Goal: Task Accomplishment & Management: Complete application form

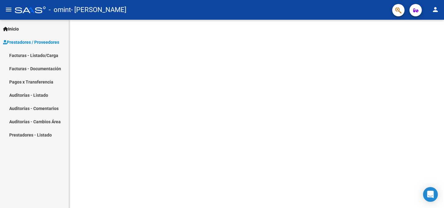
click at [30, 55] on link "Facturas - Listado/Carga" at bounding box center [34, 55] width 69 height 13
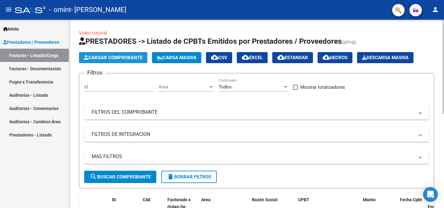
click at [90, 58] on span "Cargar Comprobante" at bounding box center [113, 58] width 59 height 6
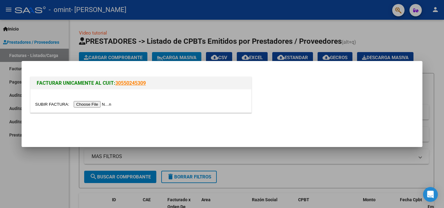
click at [99, 106] on input "file" at bounding box center [74, 104] width 78 height 6
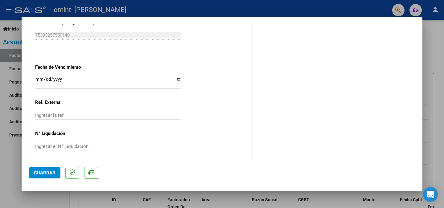
scroll to position [357, 0]
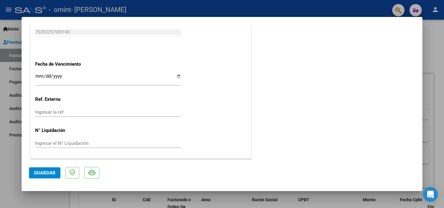
click at [177, 77] on input "Ingresar la fecha" at bounding box center [108, 79] width 146 height 10
type input "[DATE]"
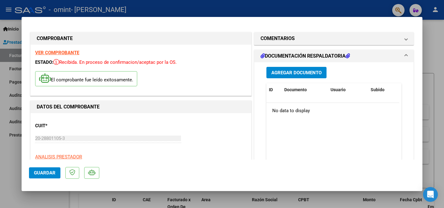
scroll to position [0, 0]
click at [293, 74] on span "Agregar Documento" at bounding box center [296, 73] width 50 height 6
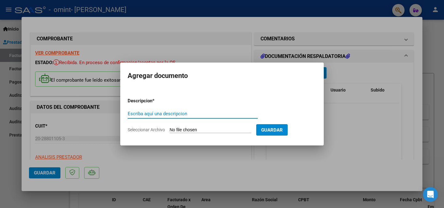
click at [185, 129] on input "Seleccionar Archivo" at bounding box center [211, 130] width 82 height 6
type input "C:\fakepath\Lista de asistencia [PERSON_NAME] psicología [DATE].pdf"
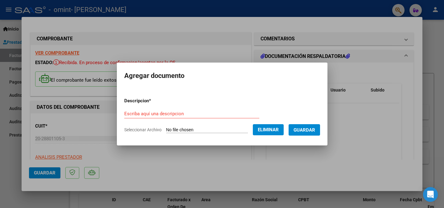
click at [208, 115] on input "Escriba aquí una descripcion" at bounding box center [191, 114] width 135 height 6
type input "Asistencia"
click at [310, 126] on button "Guardar" at bounding box center [304, 129] width 31 height 11
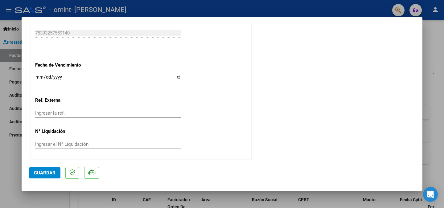
scroll to position [357, 0]
click at [40, 175] on span "Guardar" at bounding box center [45, 173] width 22 height 6
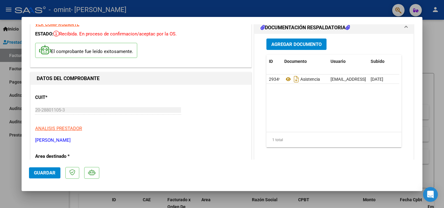
scroll to position [0, 0]
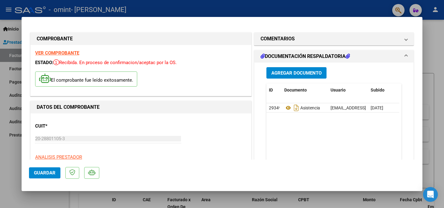
click at [432, 48] on div at bounding box center [222, 104] width 444 height 208
type input "$ 0,00"
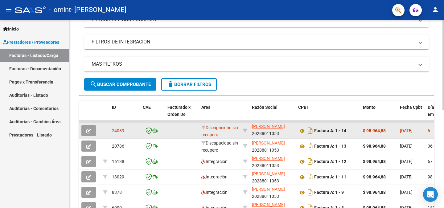
scroll to position [8, 0]
click at [88, 129] on icon "button" at bounding box center [88, 131] width 5 height 5
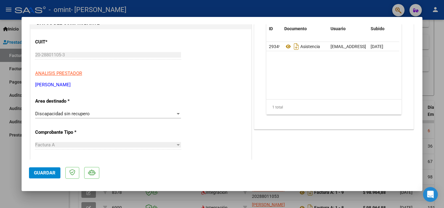
scroll to position [62, 0]
click at [103, 111] on div "Discapacidad sin recupero" at bounding box center [105, 114] width 140 height 6
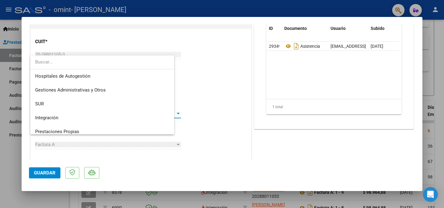
scroll to position [60, 0]
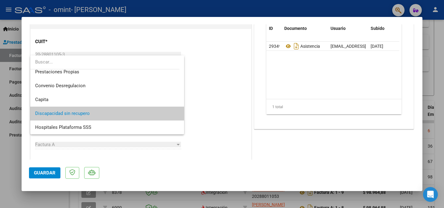
click at [226, 110] on div at bounding box center [222, 104] width 444 height 208
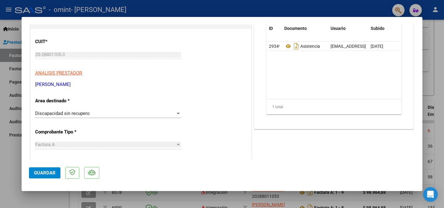
click at [177, 114] on div at bounding box center [178, 114] width 3 height 2
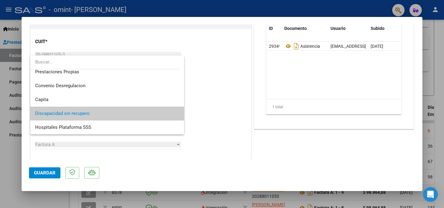
click at [225, 117] on div at bounding box center [222, 104] width 444 height 208
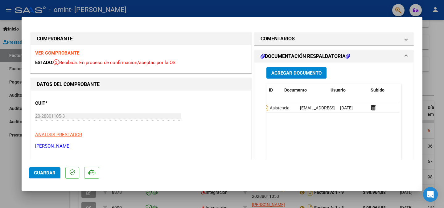
scroll to position [0, 0]
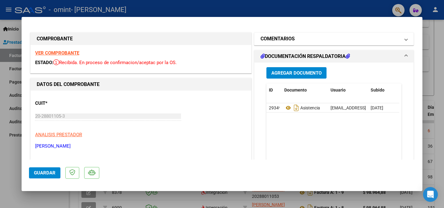
click at [405, 37] on span at bounding box center [406, 38] width 2 height 7
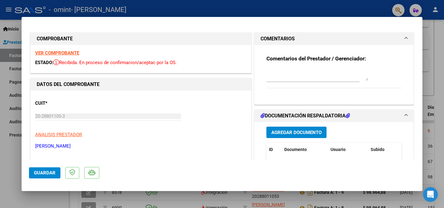
click at [364, 6] on div at bounding box center [222, 104] width 444 height 208
type input "$ 0,00"
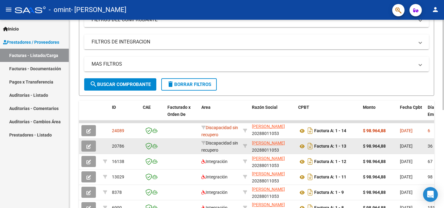
scroll to position [123, 0]
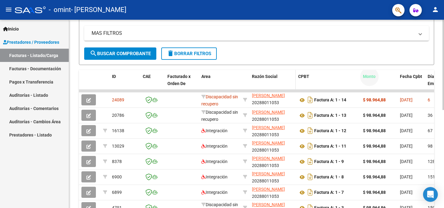
drag, startPoint x: 386, startPoint y: 83, endPoint x: 259, endPoint y: 83, distance: 126.4
click at [278, 52] on form "Filtros Id Area Area Todos Confirmado Mostrar totalizadores FILTROS DEL COMPROB…" at bounding box center [256, 7] width 355 height 115
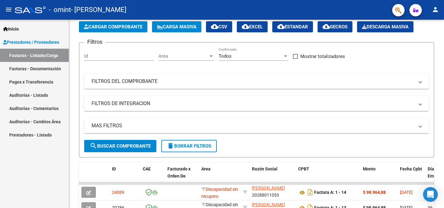
click at [23, 43] on span "Prestadores / Proveedores" at bounding box center [31, 42] width 56 height 7
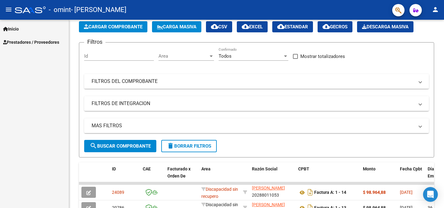
click at [25, 41] on span "Prestadores / Proveedores" at bounding box center [31, 42] width 56 height 7
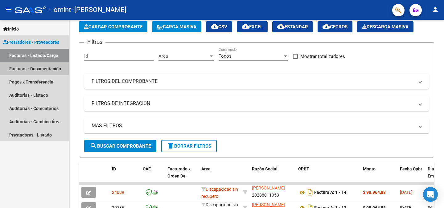
click at [25, 68] on link "Facturas - Documentación" at bounding box center [34, 68] width 69 height 13
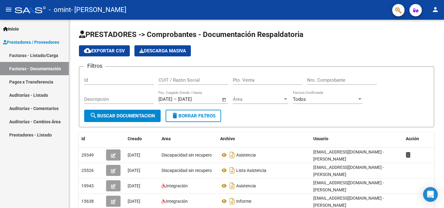
click at [28, 51] on link "Facturas - Listado/Carga" at bounding box center [34, 55] width 69 height 13
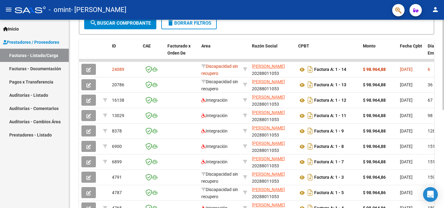
scroll to position [154, 0]
drag, startPoint x: 367, startPoint y: 55, endPoint x: 262, endPoint y: 48, distance: 105.1
click at [303, 55] on datatable-header-cell "CPBT" at bounding box center [328, 52] width 65 height 27
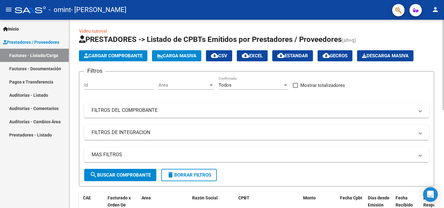
scroll to position [0, 0]
